Goal: Task Accomplishment & Management: Use online tool/utility

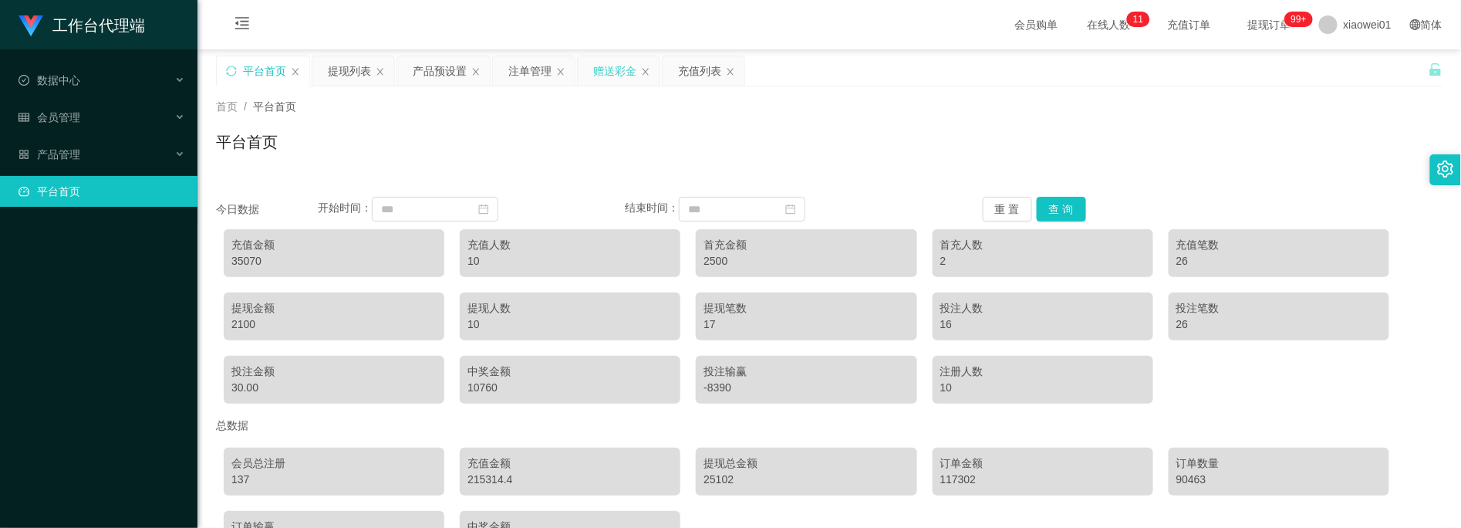
click at [612, 65] on div "赠送彩金" at bounding box center [614, 70] width 43 height 29
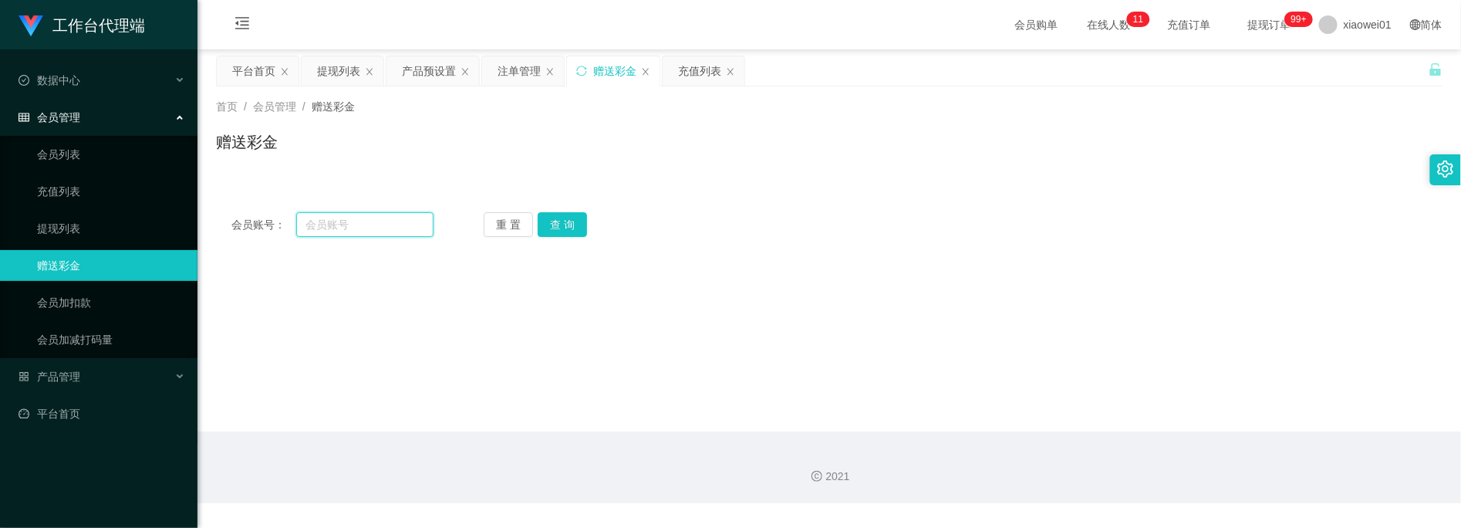
click at [375, 229] on input "text" at bounding box center [364, 224] width 137 height 25
paste input "redtea6130"
type input "redtea6130"
click at [581, 224] on button "查 询" at bounding box center [562, 224] width 49 height 25
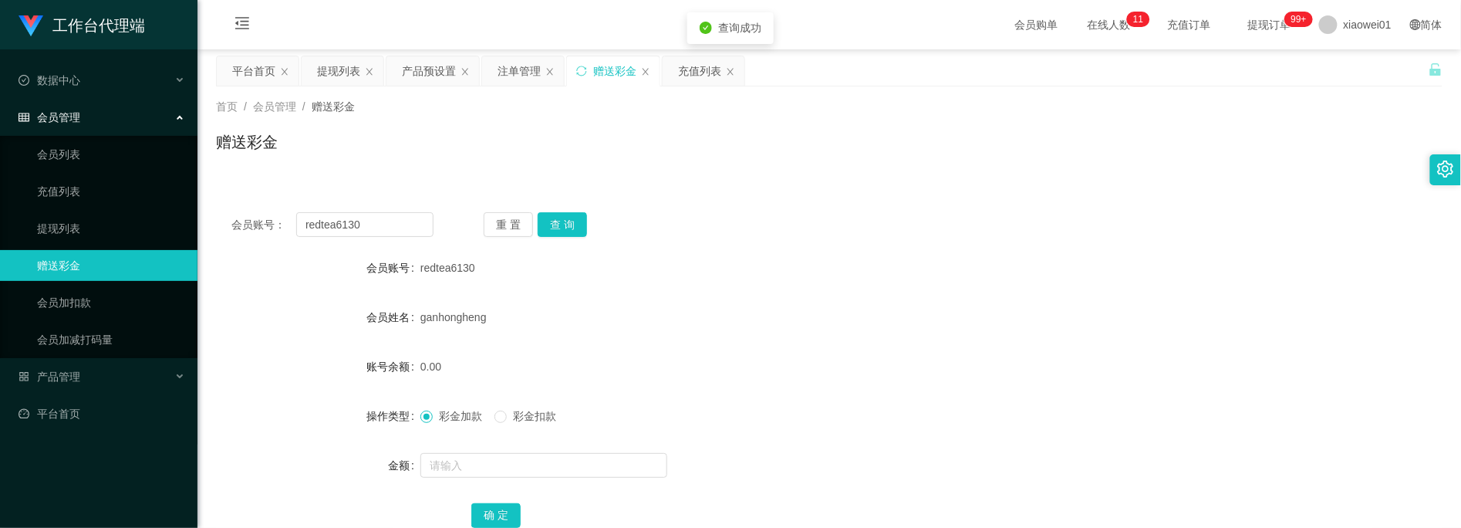
click at [474, 450] on div at bounding box center [778, 465] width 716 height 31
click at [486, 460] on input "text" at bounding box center [543, 465] width 247 height 25
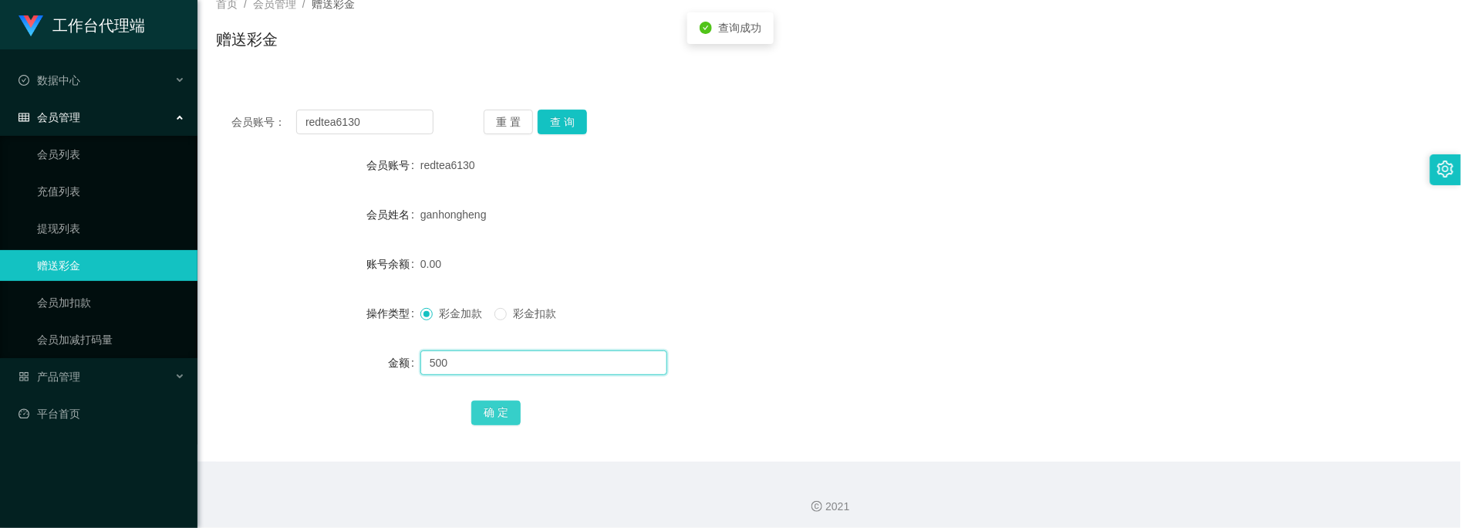
type input "500"
click at [489, 413] on button "确 定" at bounding box center [495, 412] width 49 height 25
